Goal: Find specific page/section: Find specific page/section

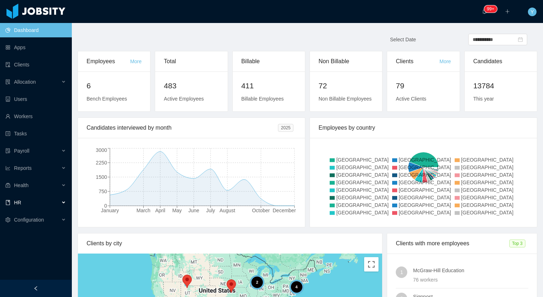
click at [50, 196] on div "HR" at bounding box center [36, 203] width 72 height 14
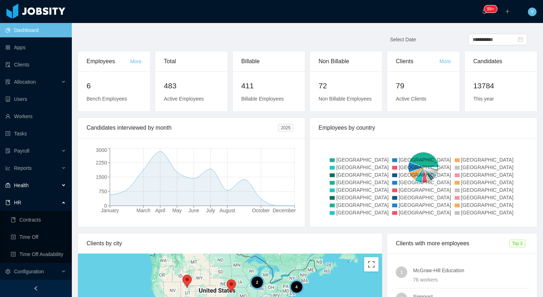
click at [42, 190] on div "Health" at bounding box center [36, 185] width 72 height 14
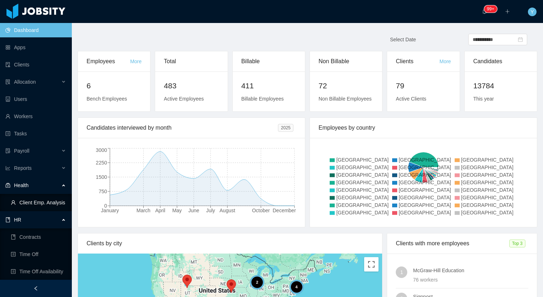
click at [43, 202] on link "Client Emp. Analysis" at bounding box center [38, 203] width 55 height 14
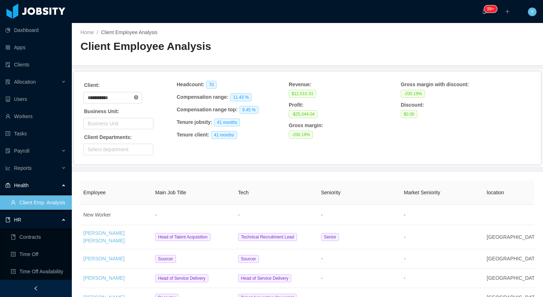
click at [138, 96] on icon "icon: close-circle" at bounding box center [136, 97] width 4 height 4
click at [130, 97] on input "text" at bounding box center [112, 98] width 59 height 12
click at [113, 120] on li "Zocdoc" at bounding box center [115, 123] width 65 height 12
type input "******"
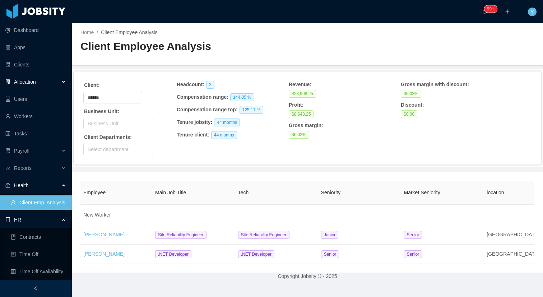
click at [13, 76] on div "Allocation" at bounding box center [36, 82] width 72 height 14
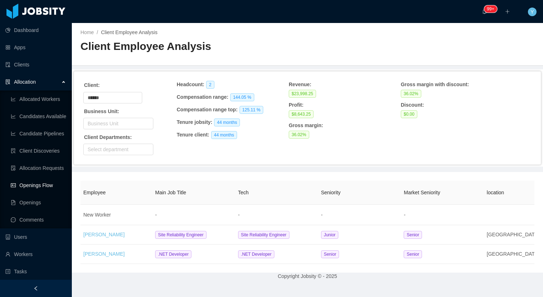
click at [21, 183] on link "Openings Flow" at bounding box center [38, 185] width 55 height 14
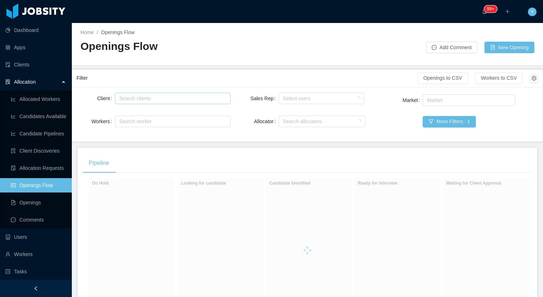
click at [178, 96] on div "Search clients" at bounding box center [171, 98] width 104 height 7
type input "******"
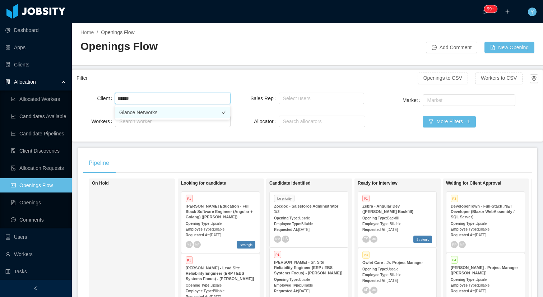
click at [179, 116] on li "Glance Networks" at bounding box center [172, 113] width 115 height 12
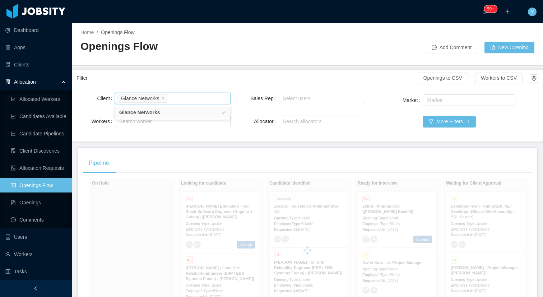
click at [210, 76] on div "Filter" at bounding box center [247, 78] width 341 height 13
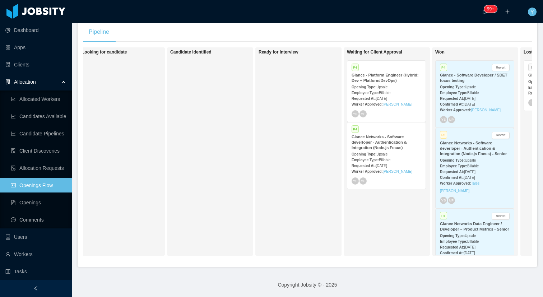
scroll to position [0, 185]
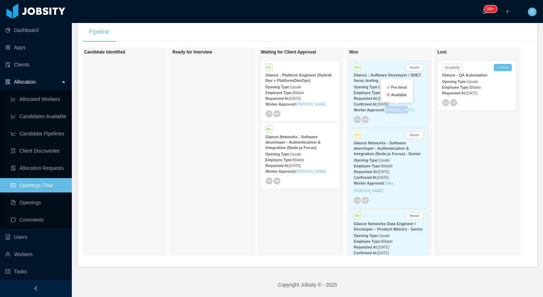
copy link "[PERSON_NAME]"
click at [26, 64] on link "Clients" at bounding box center [35, 65] width 61 height 14
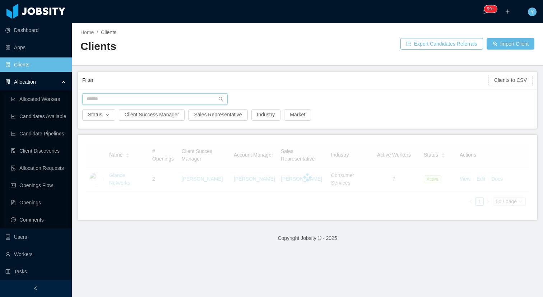
click at [124, 102] on input "text" at bounding box center [155, 99] width 146 height 12
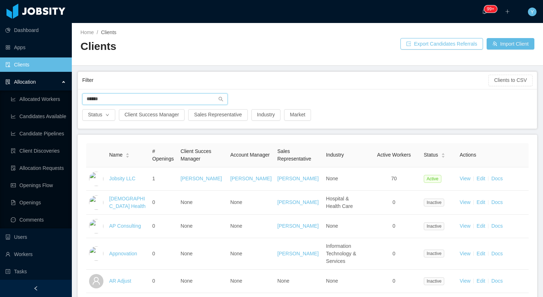
type input "*****"
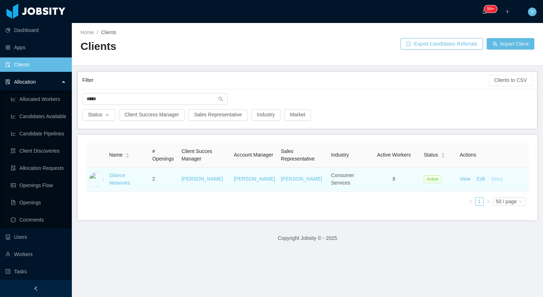
click at [499, 178] on link "Docs" at bounding box center [498, 179] width 12 height 6
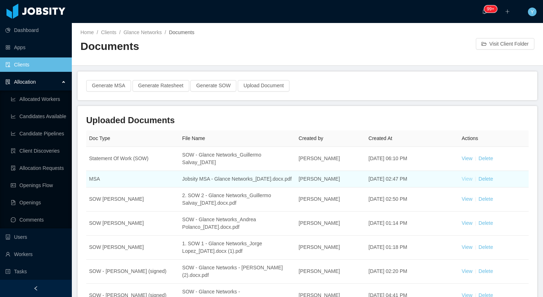
click at [467, 182] on link "View" at bounding box center [467, 179] width 11 height 6
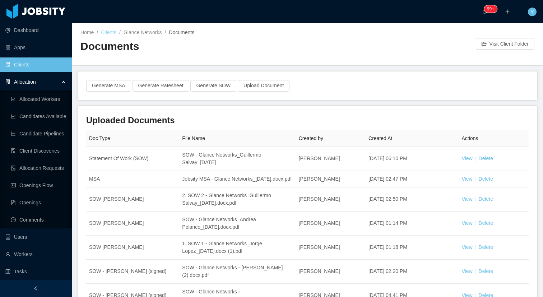
click at [112, 32] on link "Clients" at bounding box center [108, 32] width 15 height 6
